Goal: Information Seeking & Learning: Stay updated

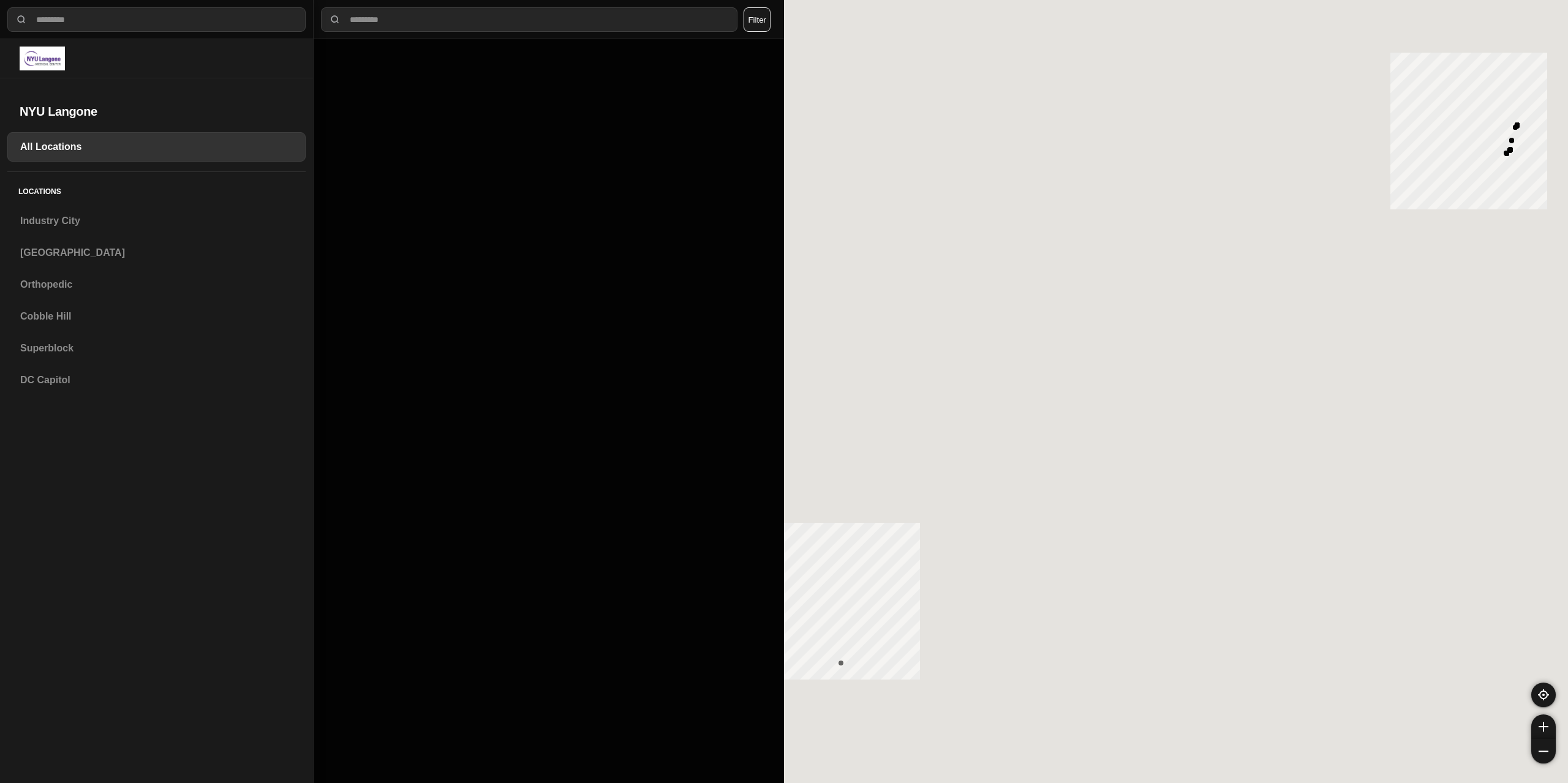
select select "*"
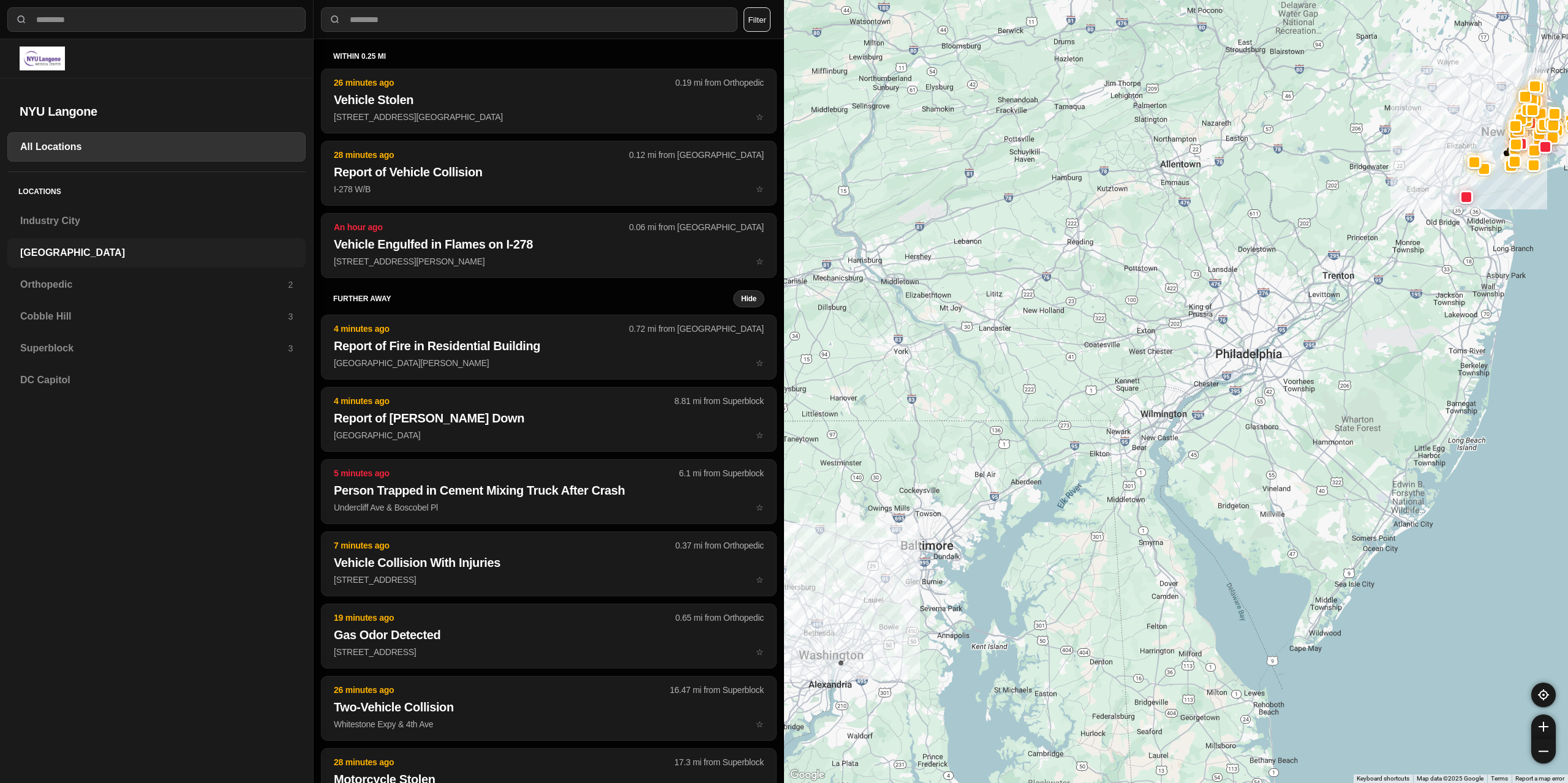
click at [91, 255] on h3 "[GEOGRAPHIC_DATA]" at bounding box center [157, 252] width 273 height 15
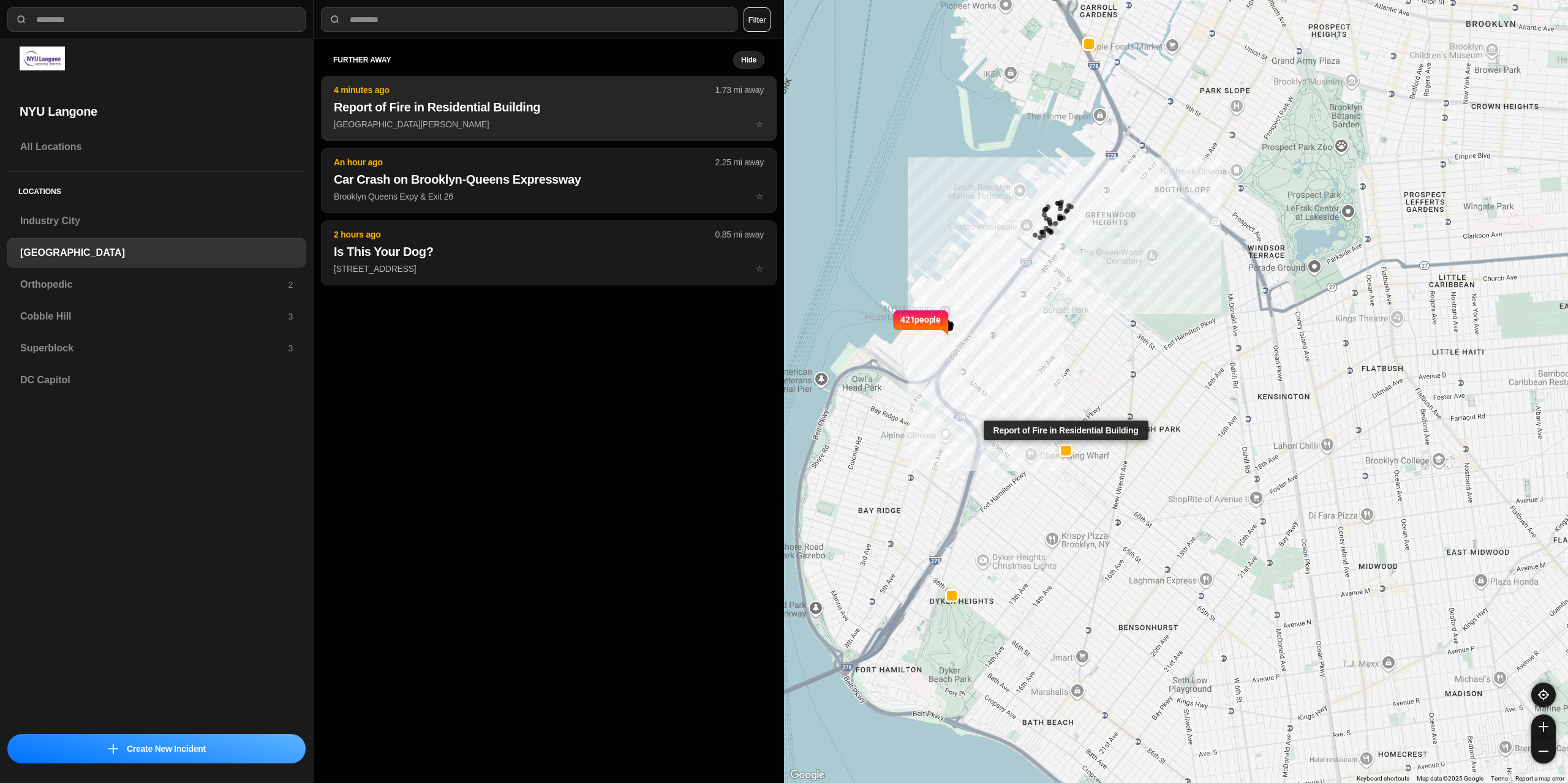
click at [510, 121] on p "[GEOGRAPHIC_DATA][PERSON_NAME] Pkwy ☆" at bounding box center [548, 124] width 430 height 12
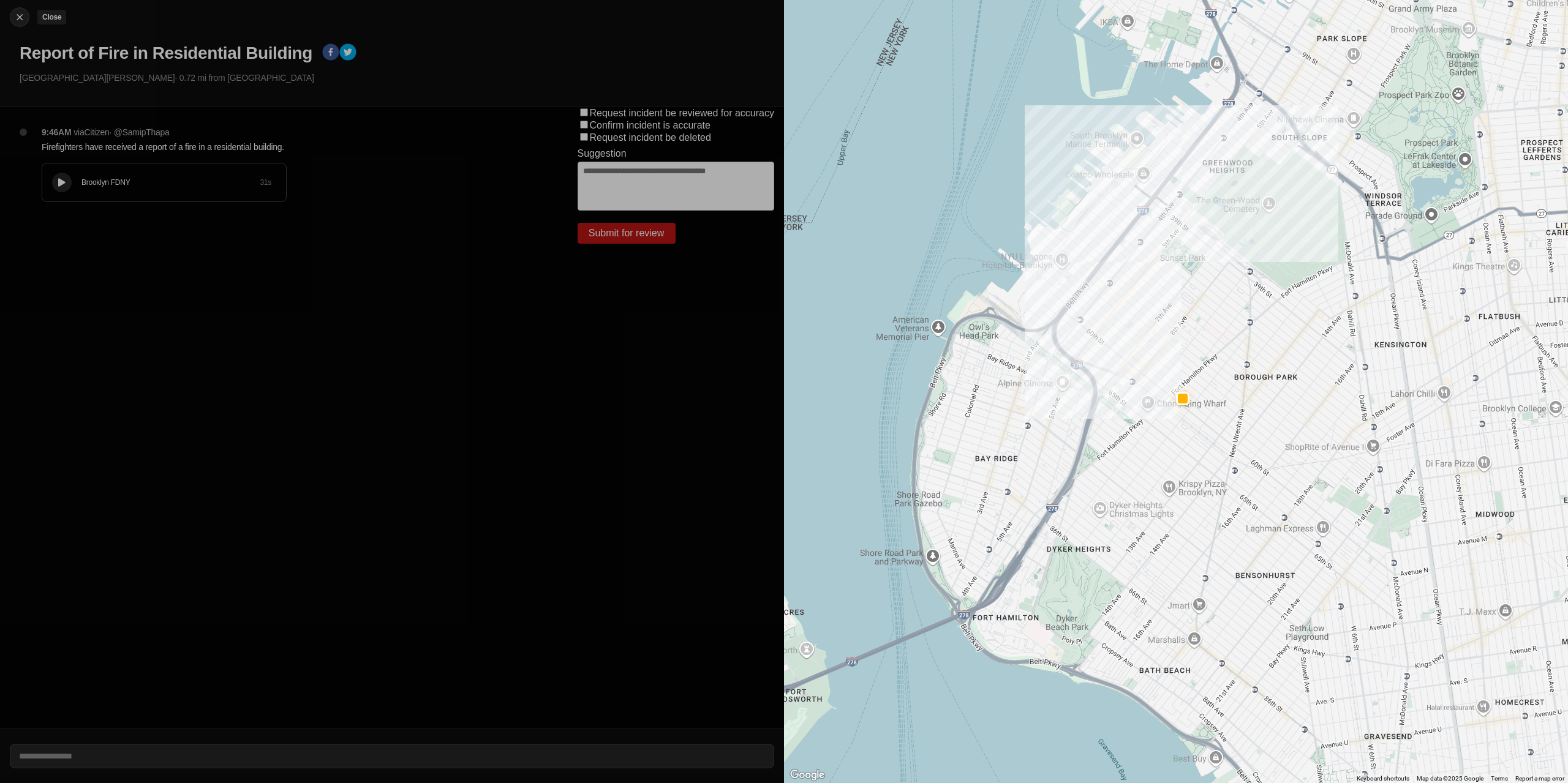
click at [22, 17] on img at bounding box center [19, 17] width 12 height 12
select select "*"
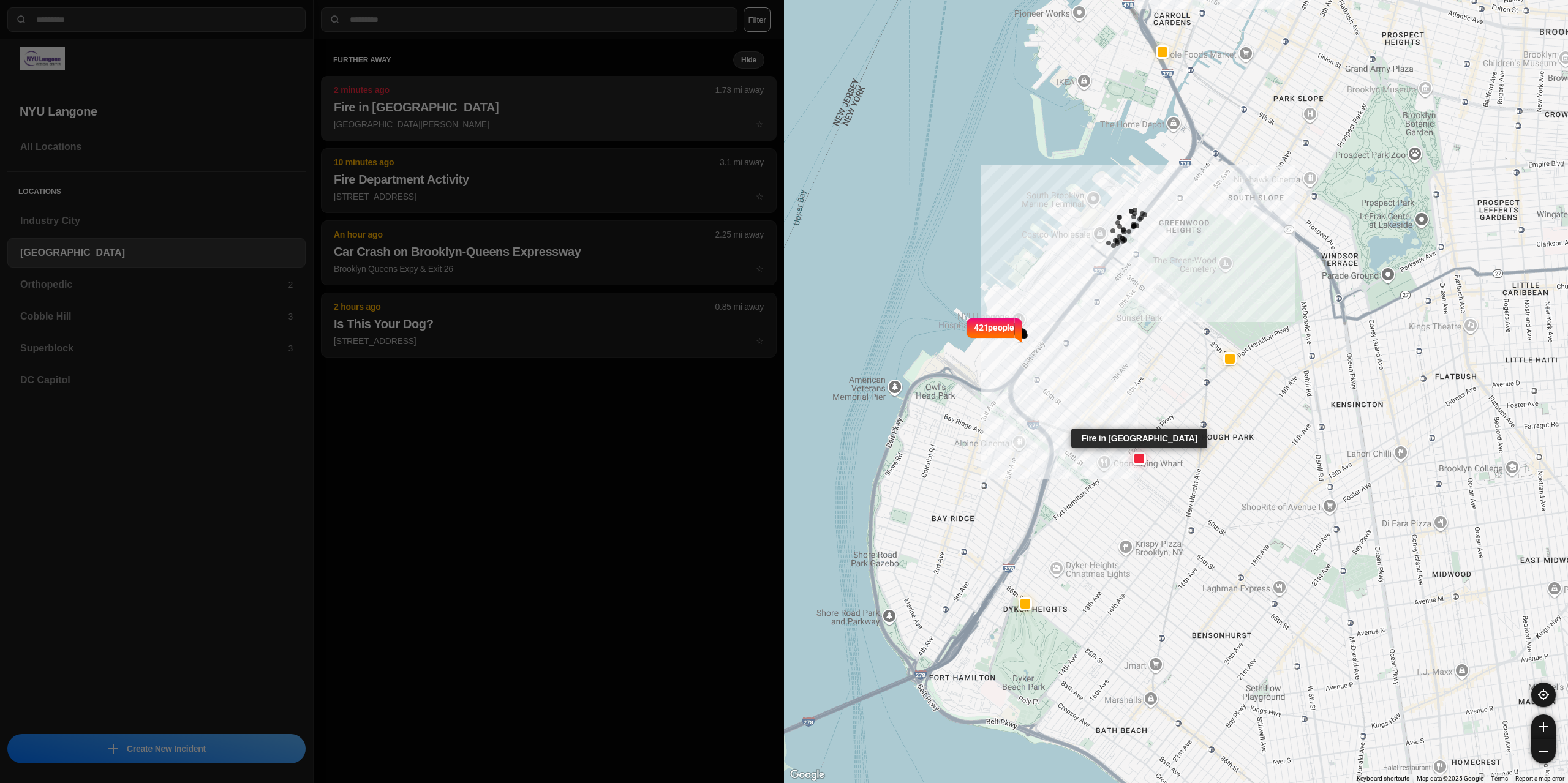
click at [488, 103] on h2 "Fire in [GEOGRAPHIC_DATA]" at bounding box center [548, 107] width 430 height 17
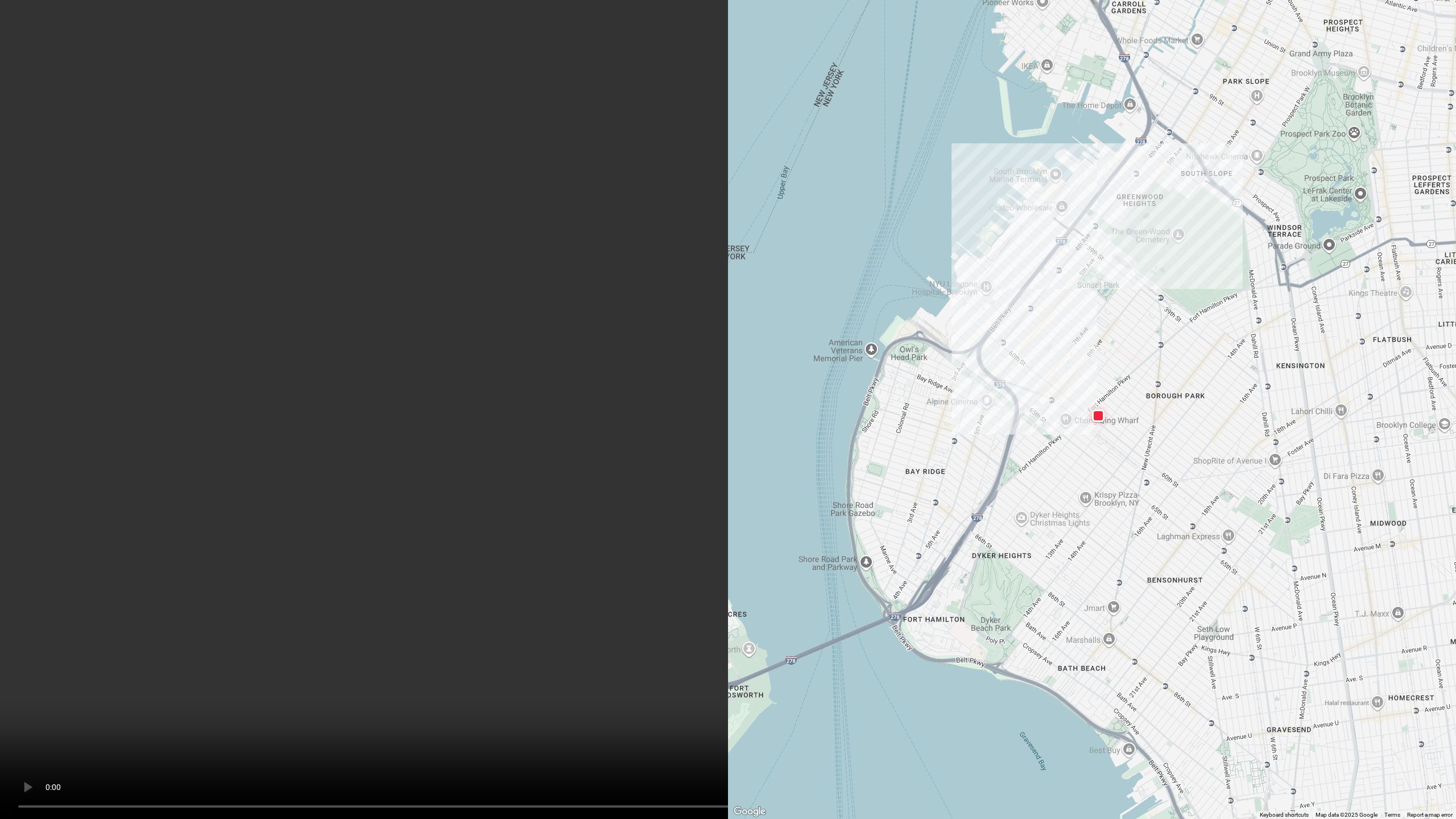
click at [553, 727] on video at bounding box center [728, 410] width 1456 height 819
click at [605, 727] on video at bounding box center [728, 410] width 1456 height 819
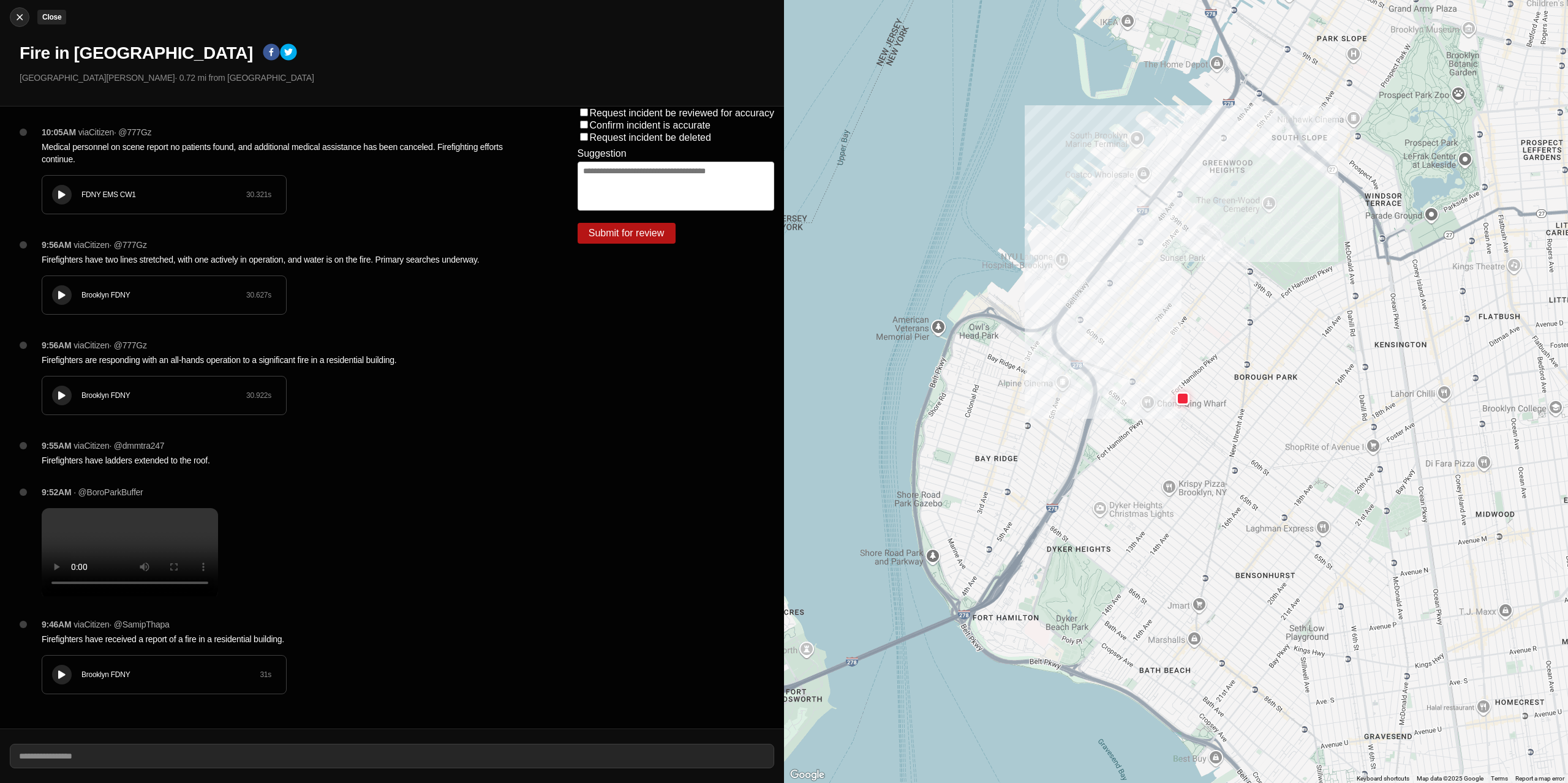
click at [27, 20] on div at bounding box center [19, 17] width 19 height 12
select select "*"
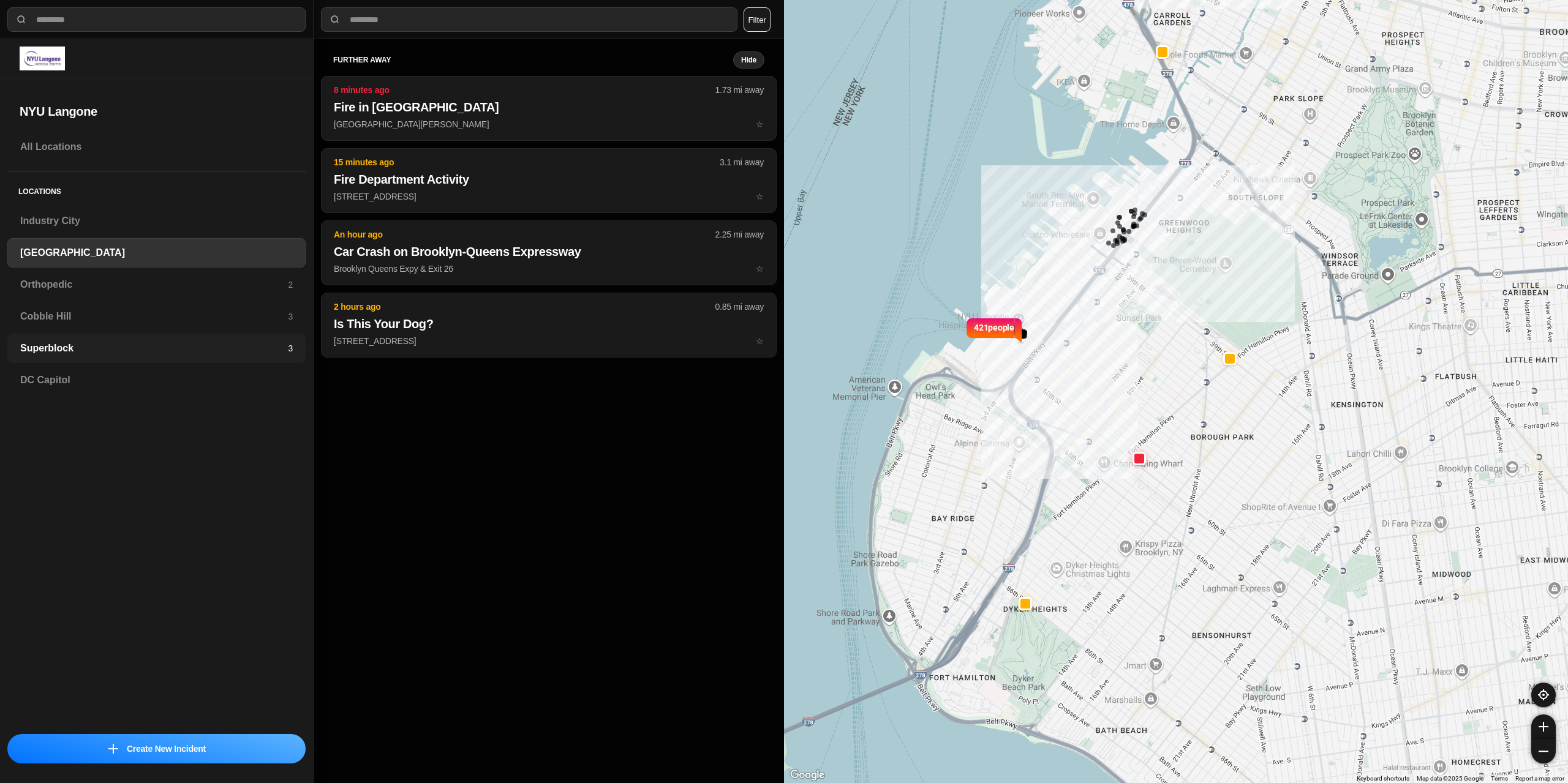
click at [79, 347] on h3 "Superblock" at bounding box center [154, 348] width 268 height 15
